Goal: Information Seeking & Learning: Find specific fact

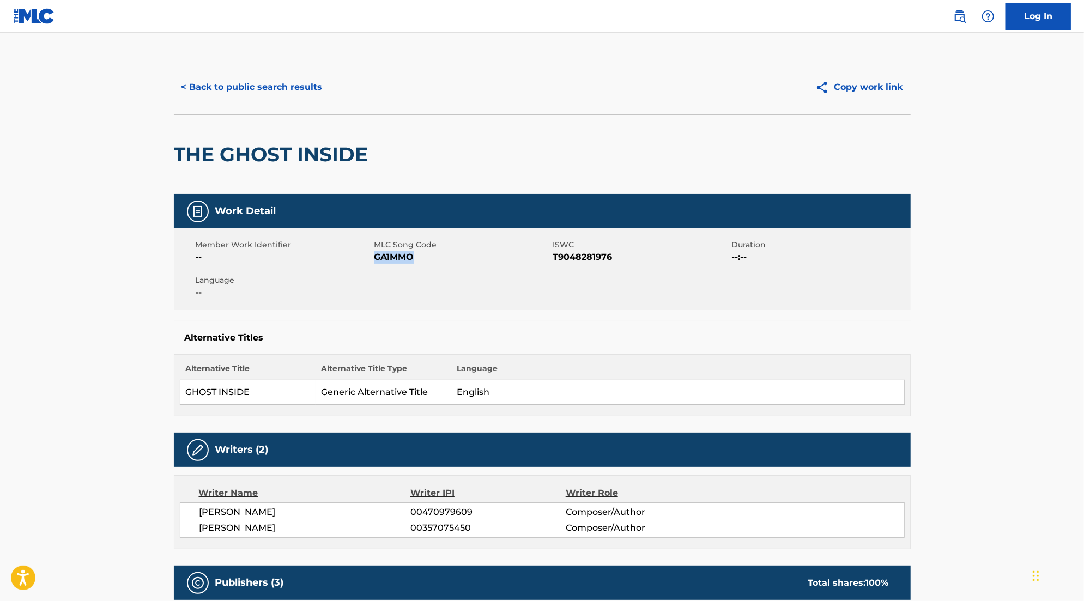
drag, startPoint x: 376, startPoint y: 256, endPoint x: 414, endPoint y: 256, distance: 38.7
click at [414, 256] on span "GA1MMO" at bounding box center [463, 257] width 176 height 13
copy span "GA1MMO"
click at [219, 81] on button "< Back to public search results" at bounding box center [252, 87] width 156 height 27
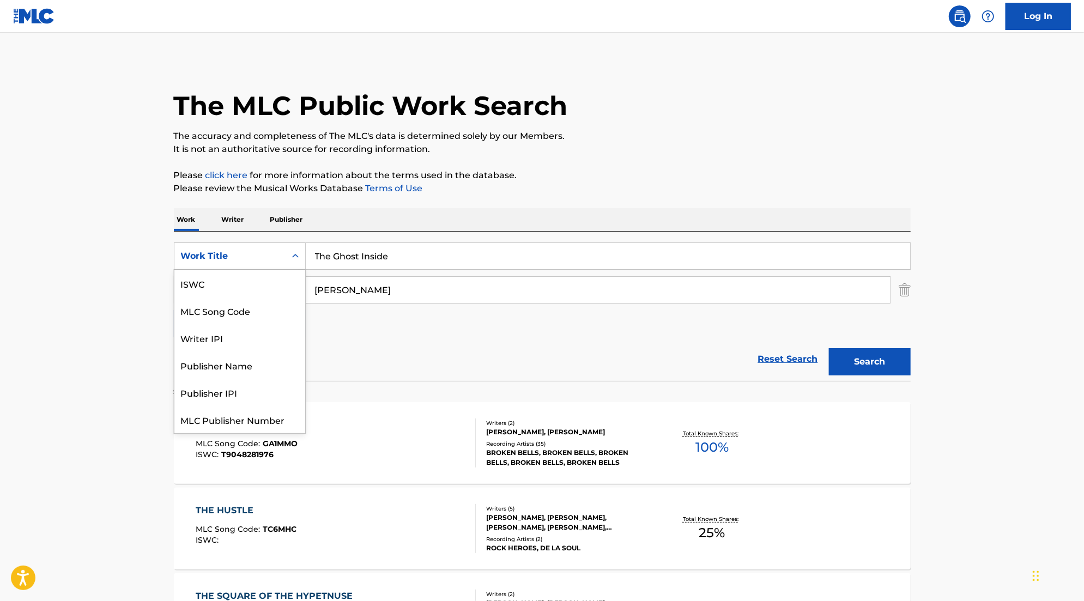
click at [281, 263] on div "Work Title" at bounding box center [229, 256] width 111 height 21
click at [262, 289] on div "MLC Song Code" at bounding box center [239, 283] width 131 height 27
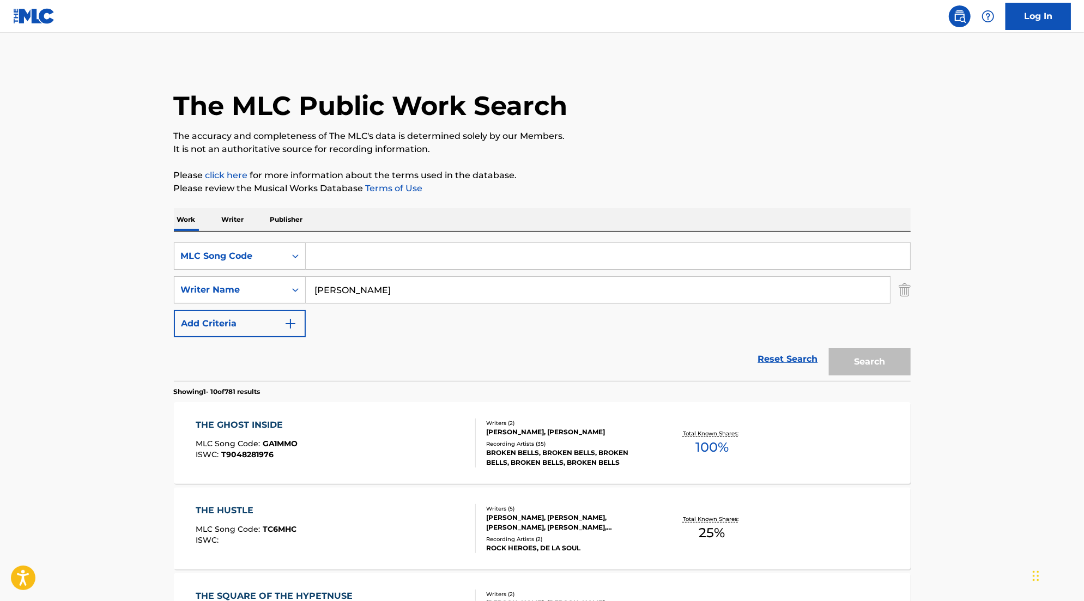
click at [370, 266] on input "Search Form" at bounding box center [608, 256] width 605 height 26
paste input "S93800"
type input "S93800"
drag, startPoint x: 386, startPoint y: 294, endPoint x: 270, endPoint y: 289, distance: 115.7
click at [271, 289] on div "SearchWithCriteria716a9c00-c419-44fb-93f6-f86f00e0a380 Writer Name [PERSON_NAME]" at bounding box center [542, 289] width 737 height 27
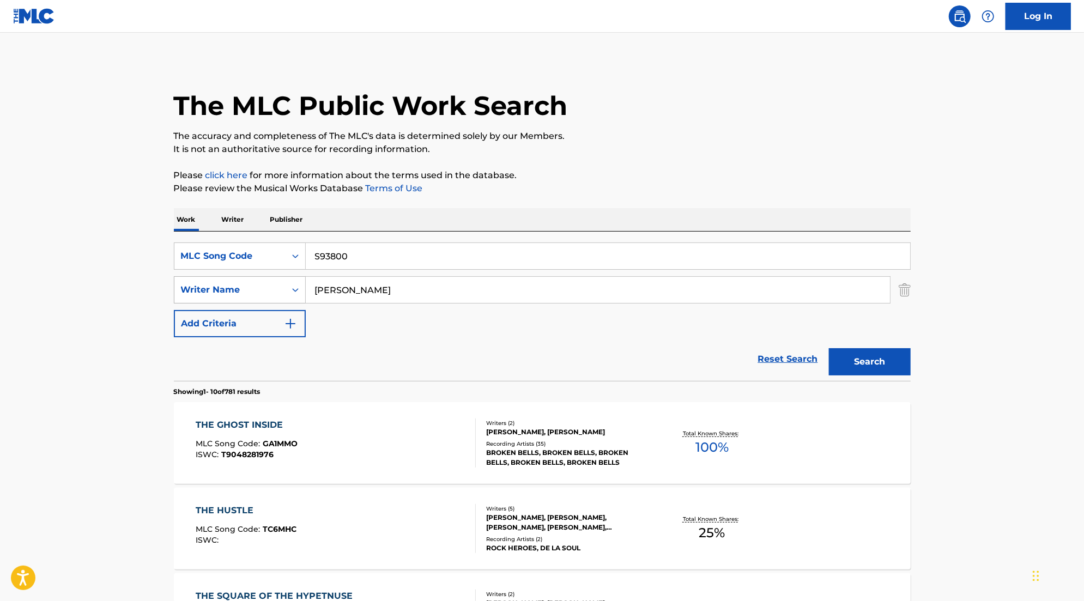
click at [829, 348] on button "Search" at bounding box center [870, 361] width 82 height 27
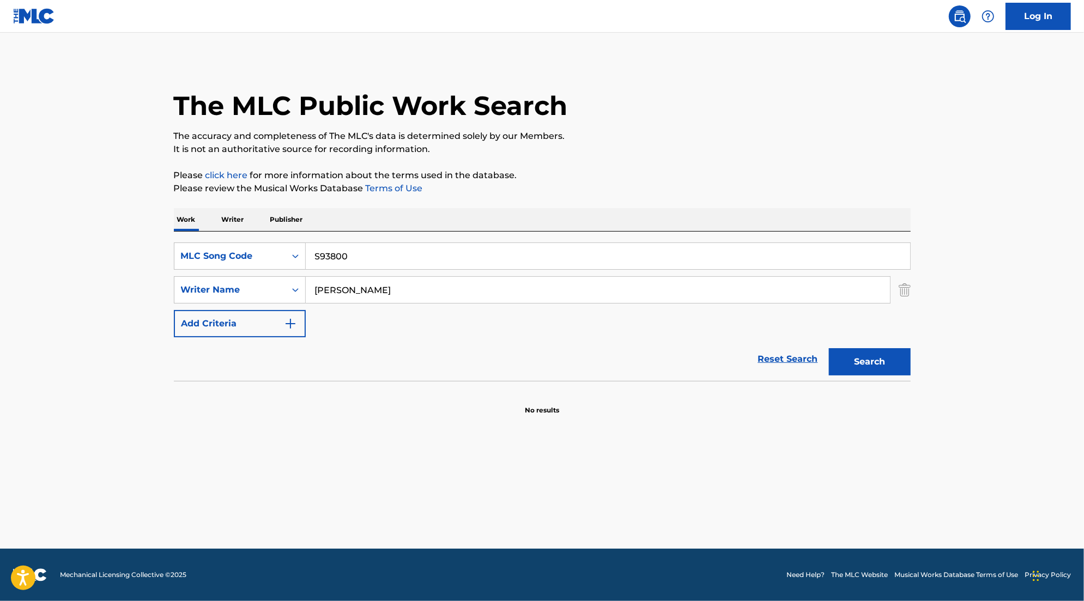
click at [376, 281] on input "[PERSON_NAME]" at bounding box center [598, 290] width 584 height 26
drag, startPoint x: 358, startPoint y: 293, endPoint x: 167, endPoint y: 274, distance: 191.8
click at [167, 274] on div "The MLC Public Work Search The accuracy and completeness of The MLC's data is d…" at bounding box center [542, 237] width 763 height 355
click at [882, 363] on button "Search" at bounding box center [870, 361] width 82 height 27
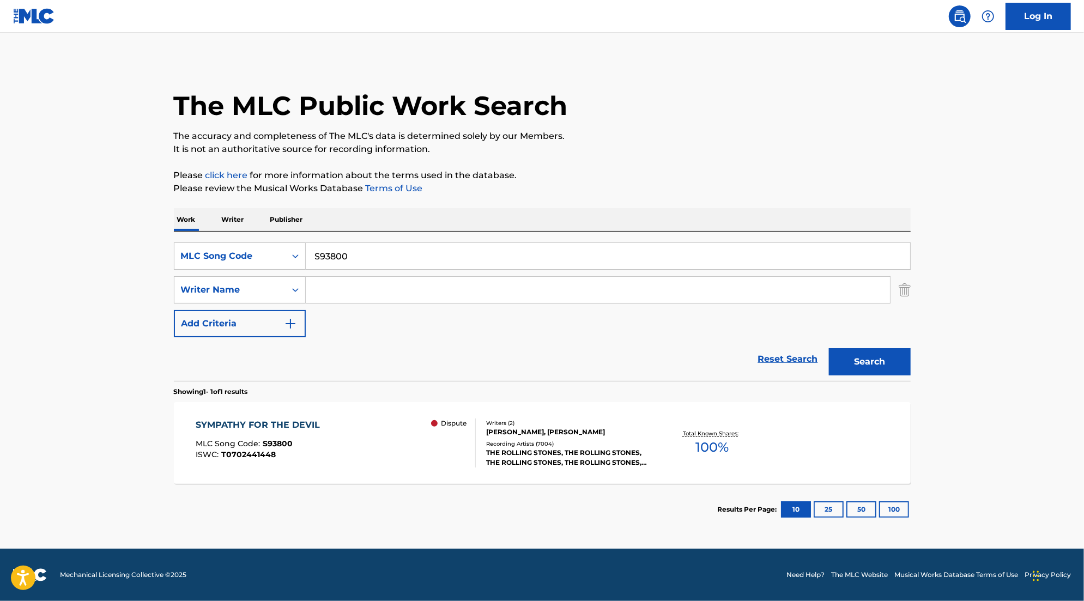
click at [523, 431] on div "[PERSON_NAME], [PERSON_NAME]" at bounding box center [568, 432] width 165 height 10
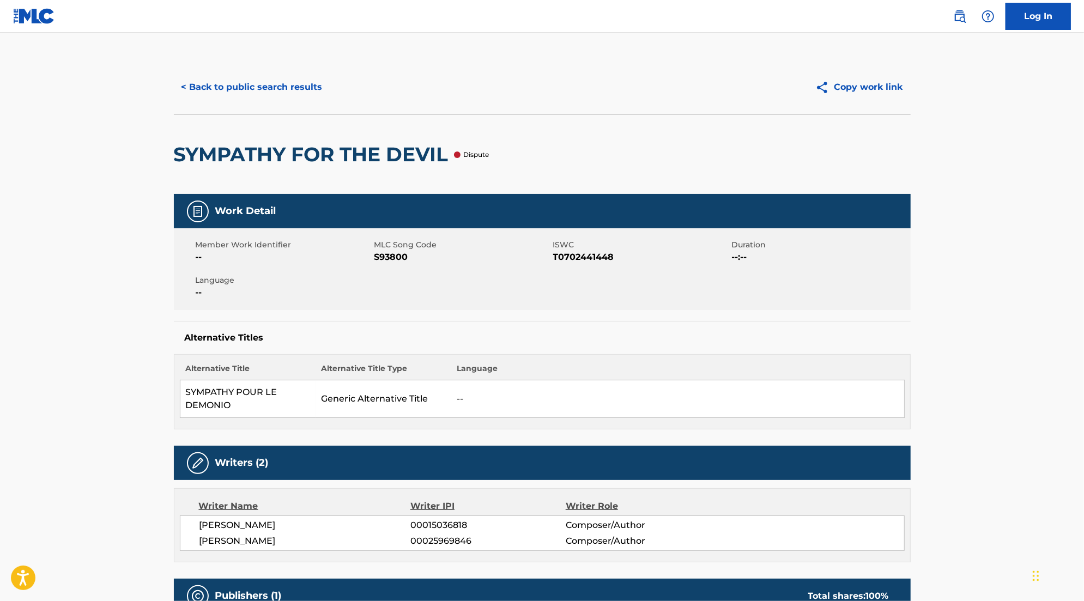
click at [478, 154] on p "Dispute" at bounding box center [477, 155] width 26 height 10
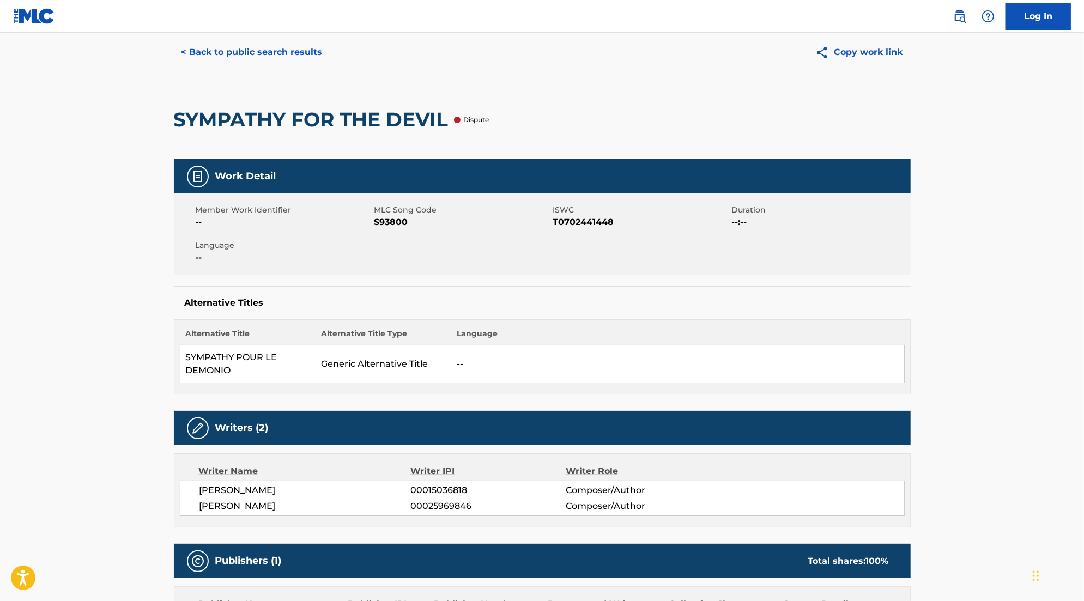
scroll to position [33, 0]
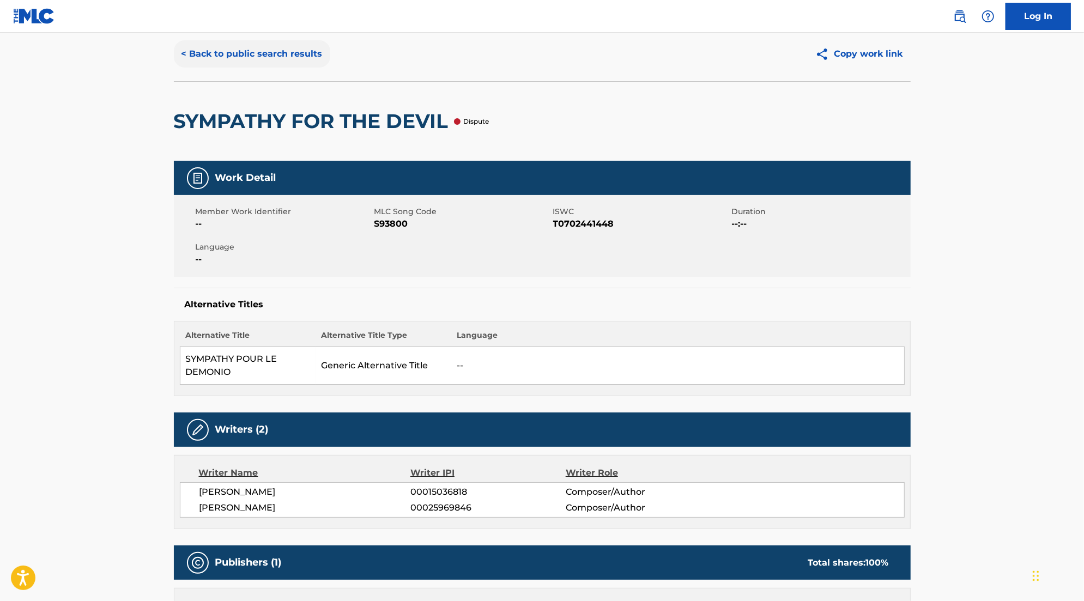
click at [230, 46] on button "< Back to public search results" at bounding box center [252, 53] width 156 height 27
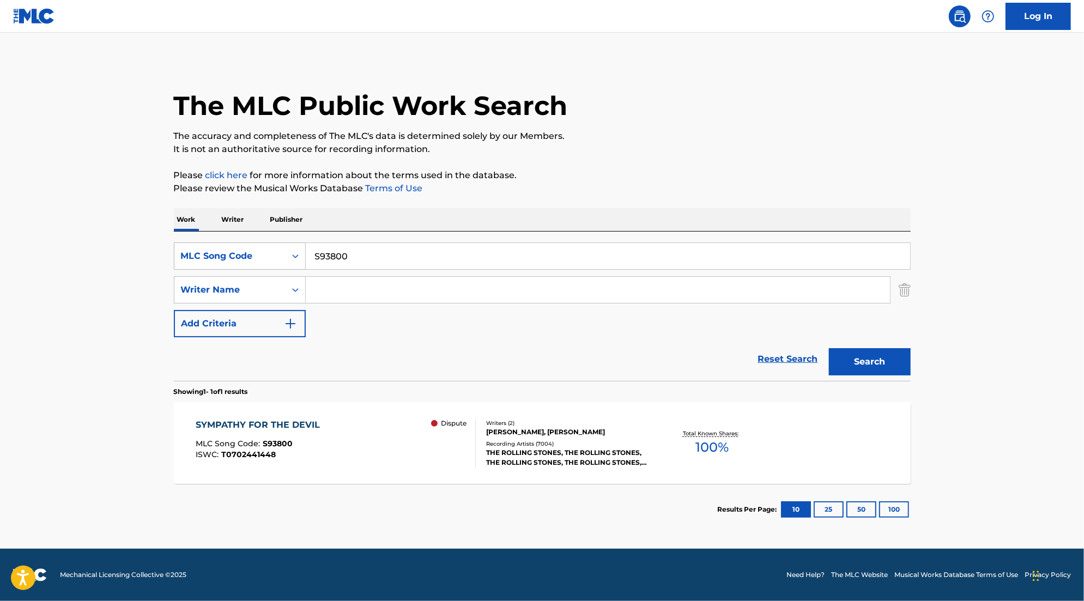
click at [292, 264] on div "Search Form" at bounding box center [296, 256] width 20 height 20
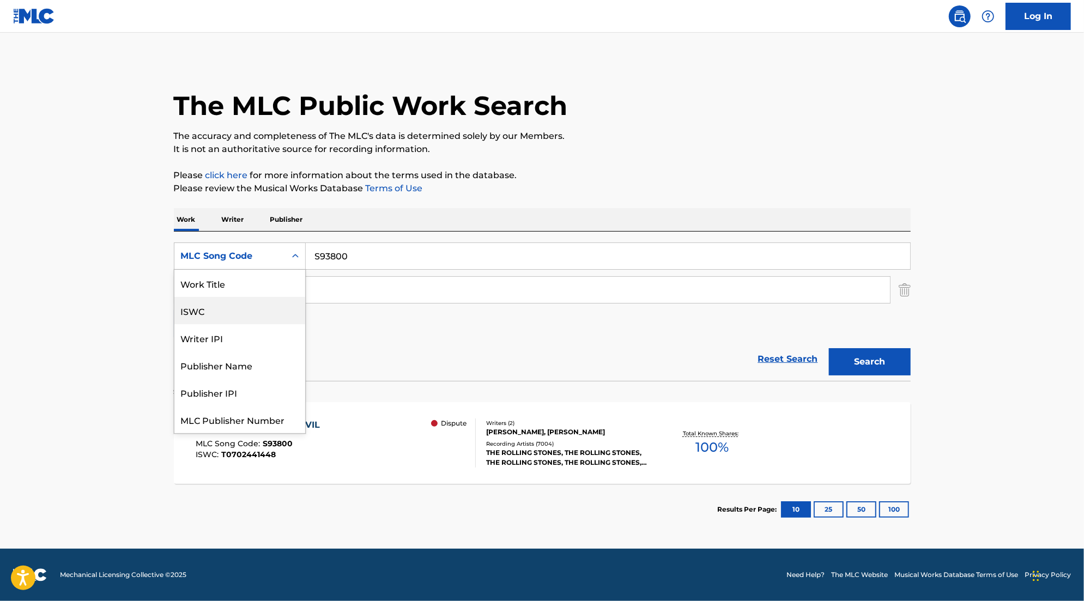
scroll to position [2, 0]
click at [261, 289] on div "Work Title" at bounding box center [239, 281] width 131 height 27
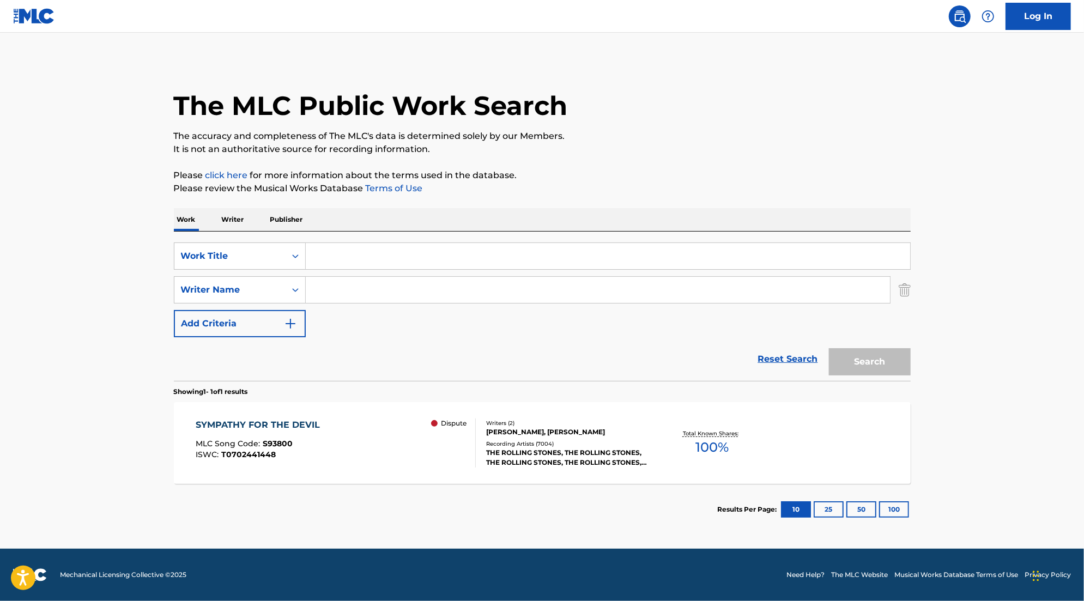
click at [377, 262] on input "Search Form" at bounding box center [608, 256] width 605 height 26
type input "cleopatra"
click at [377, 290] on input "Search Form" at bounding box center [598, 290] width 584 height 26
type input "Lumineers"
click at [829, 348] on button "Search" at bounding box center [870, 361] width 82 height 27
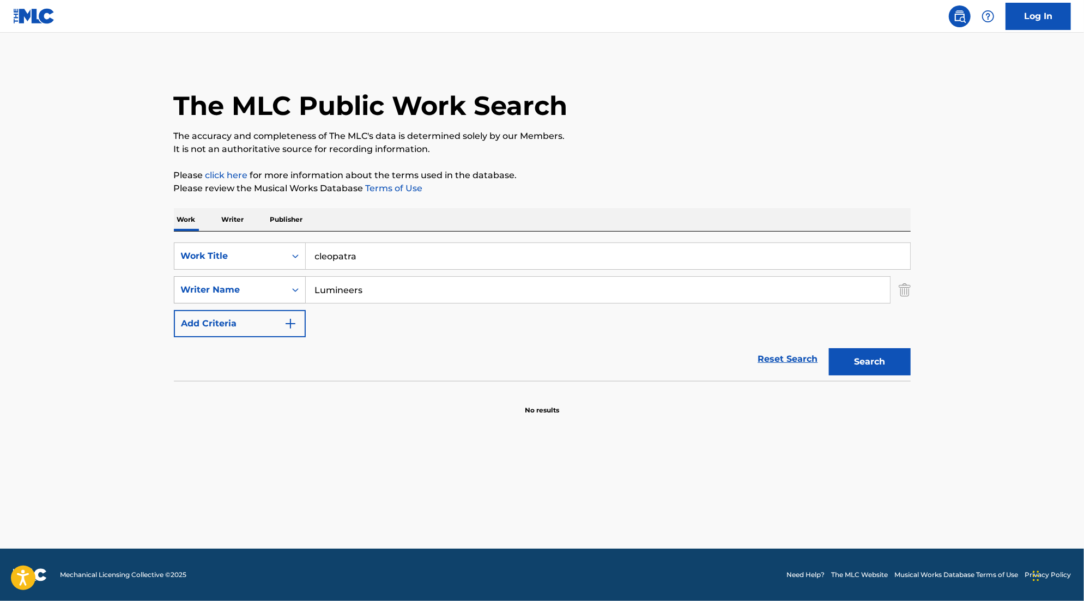
click at [295, 283] on div "Search Form" at bounding box center [296, 290] width 20 height 20
drag, startPoint x: 401, startPoint y: 291, endPoint x: 300, endPoint y: 286, distance: 101.0
click at [308, 286] on input "Lumineers" at bounding box center [598, 290] width 584 height 26
click at [861, 359] on button "Search" at bounding box center [870, 361] width 82 height 27
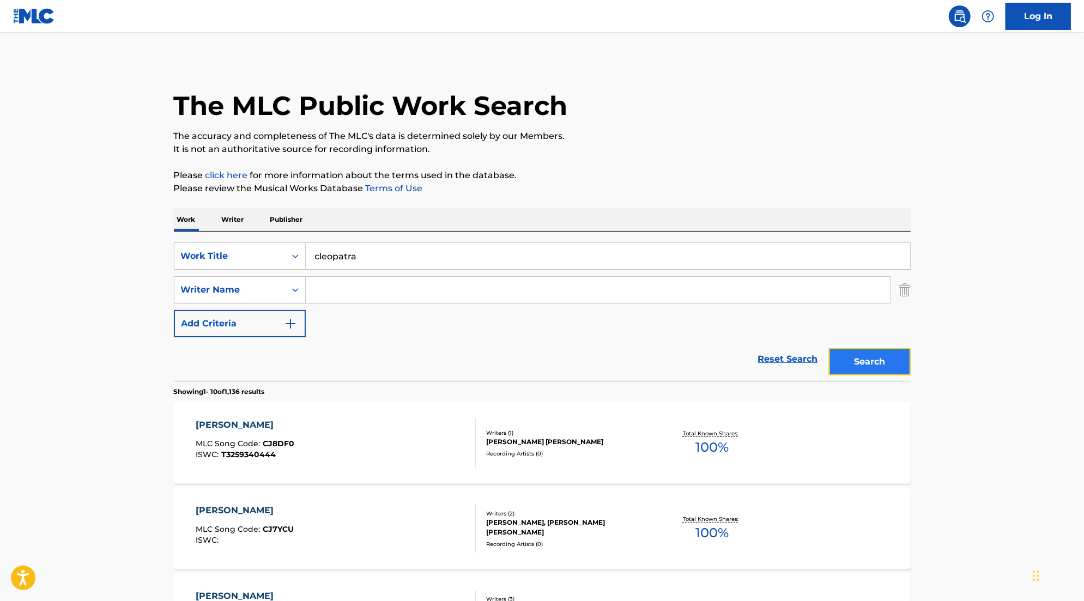
click at [861, 359] on button "Search" at bounding box center [870, 361] width 82 height 27
click at [415, 293] on input "Search Form" at bounding box center [598, 290] width 584 height 26
paste input "[PERSON_NAME]"
type input "[PERSON_NAME]"
click at [881, 356] on button "Search" at bounding box center [870, 361] width 82 height 27
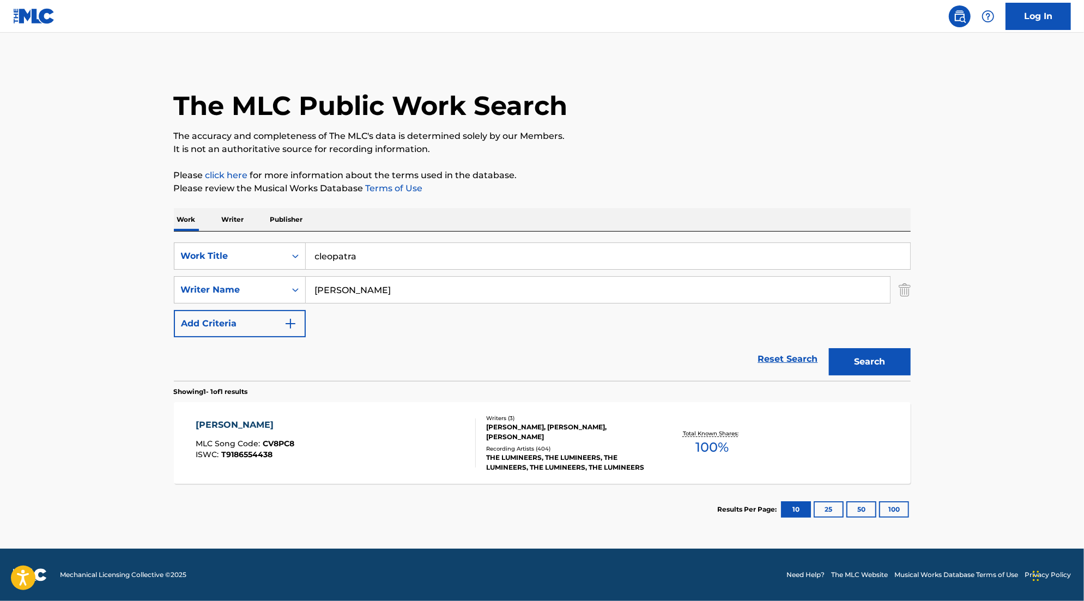
click at [616, 453] on div "THE LUMINEERS, THE LUMINEERS, THE LUMINEERS, THE LUMINEERS, THE LUMINEERS" at bounding box center [568, 463] width 165 height 20
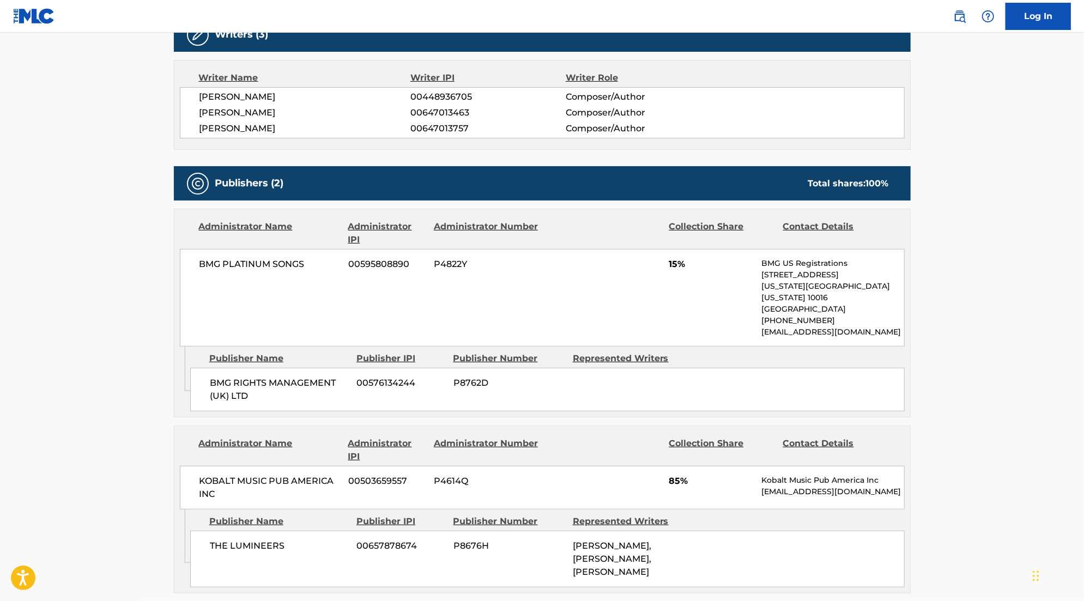
scroll to position [365, 0]
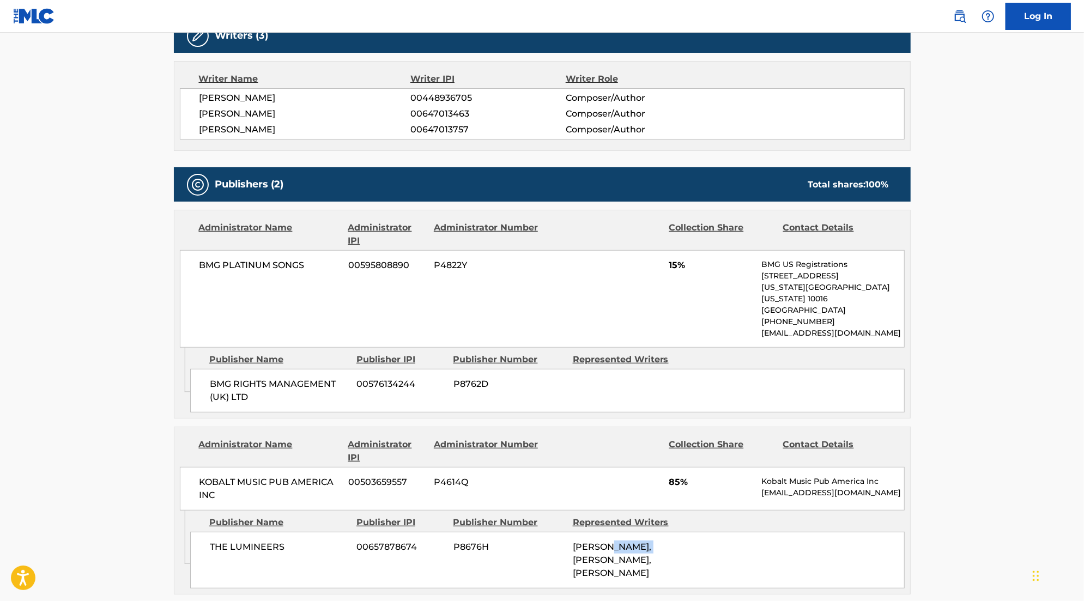
drag, startPoint x: 612, startPoint y: 533, endPoint x: 681, endPoint y: 533, distance: 68.7
click at [681, 541] on div "[PERSON_NAME], [PERSON_NAME], [PERSON_NAME]" at bounding box center [628, 560] width 111 height 39
copy span "[PERSON_NAME],"
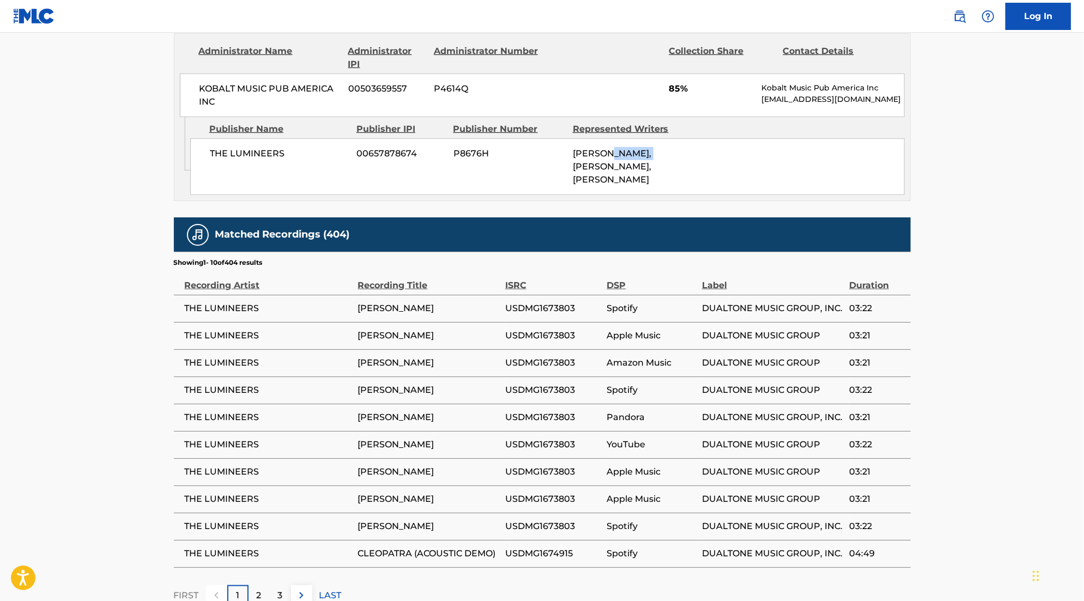
scroll to position [0, 0]
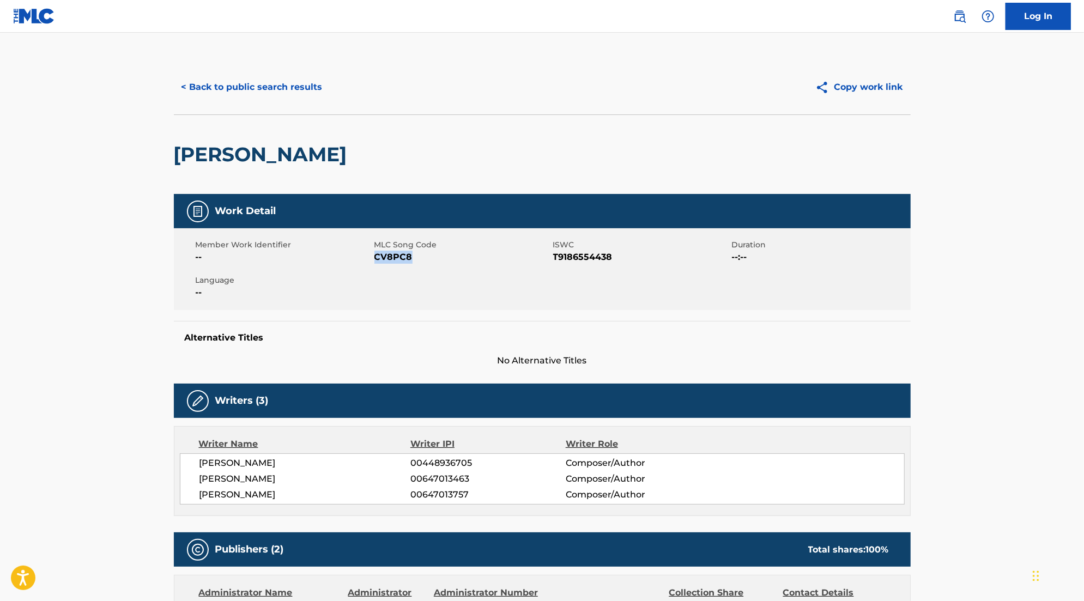
drag, startPoint x: 376, startPoint y: 256, endPoint x: 457, endPoint y: 256, distance: 81.8
click at [457, 256] on span "CV8PC8" at bounding box center [463, 257] width 176 height 13
copy span "CV8PC8"
